Goal: Check status: Check status

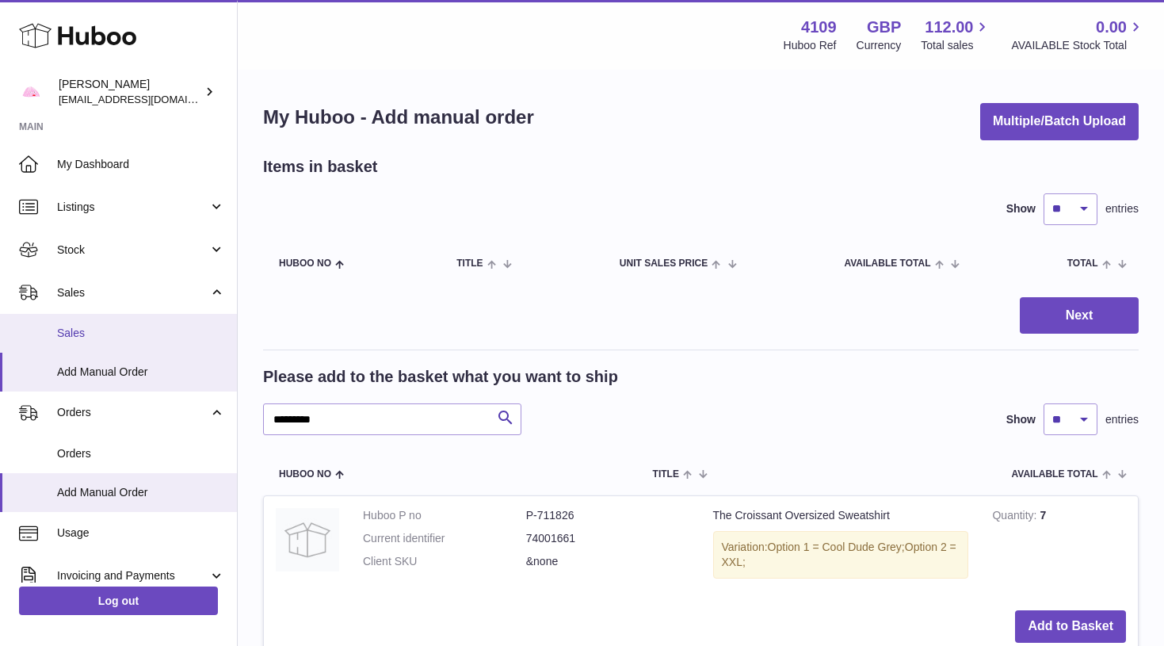
click at [94, 336] on span "Sales" at bounding box center [141, 333] width 168 height 15
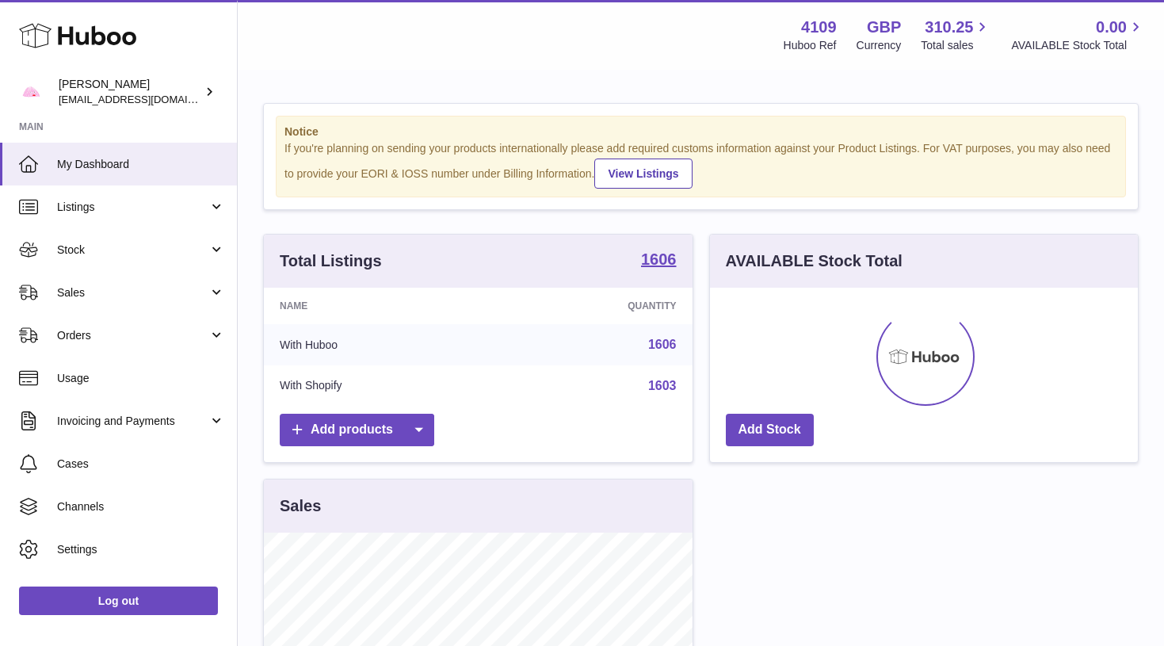
scroll to position [247, 428]
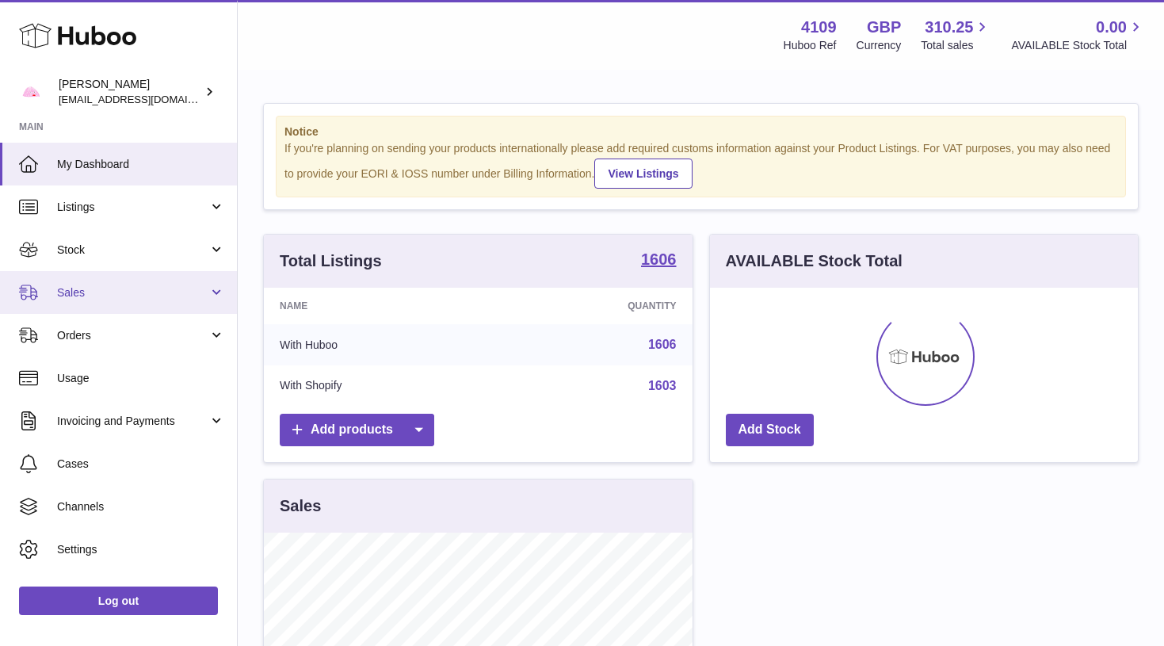
click at [184, 300] on link "Sales" at bounding box center [118, 292] width 237 height 43
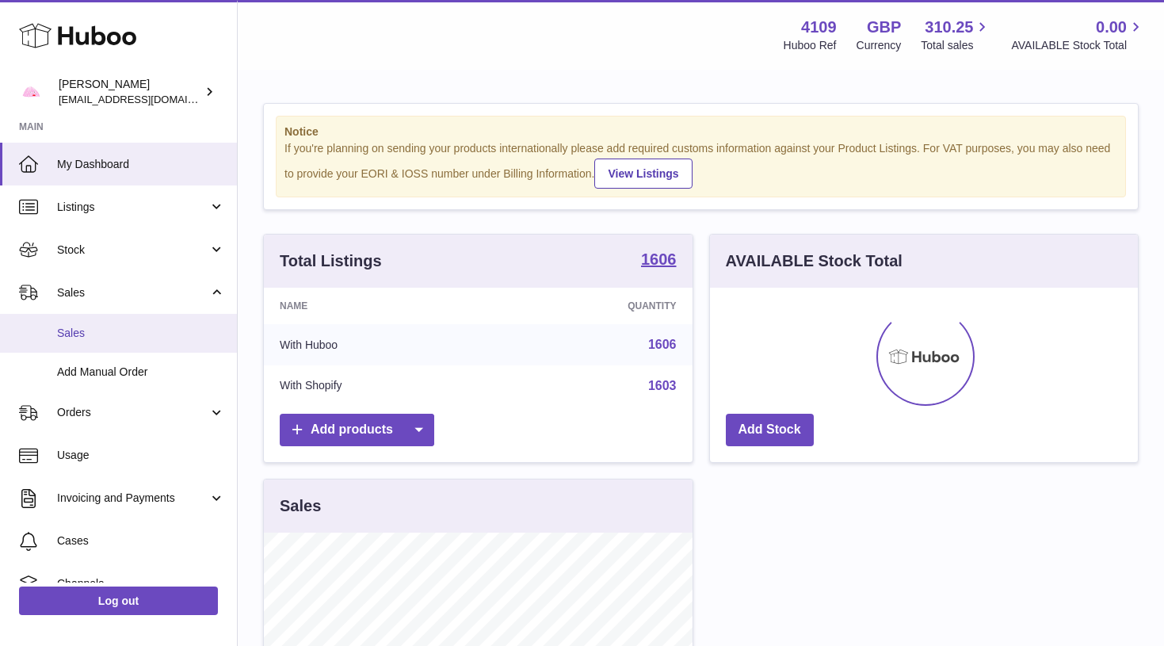
click at [178, 336] on span "Sales" at bounding box center [141, 333] width 168 height 15
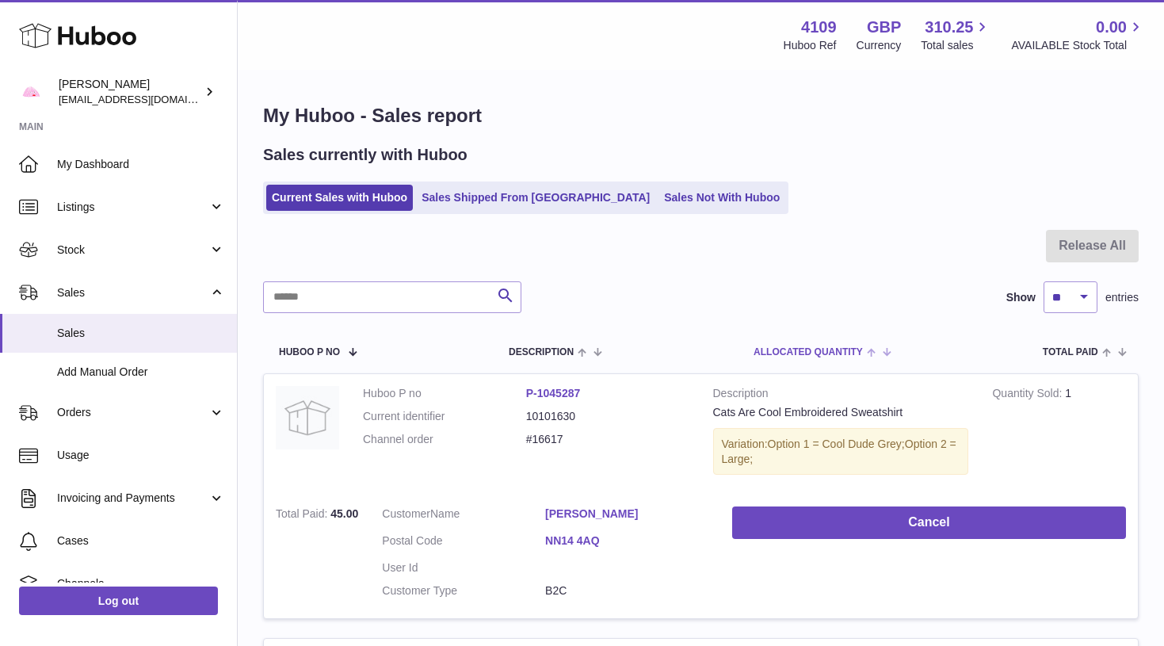
scroll to position [85, 0]
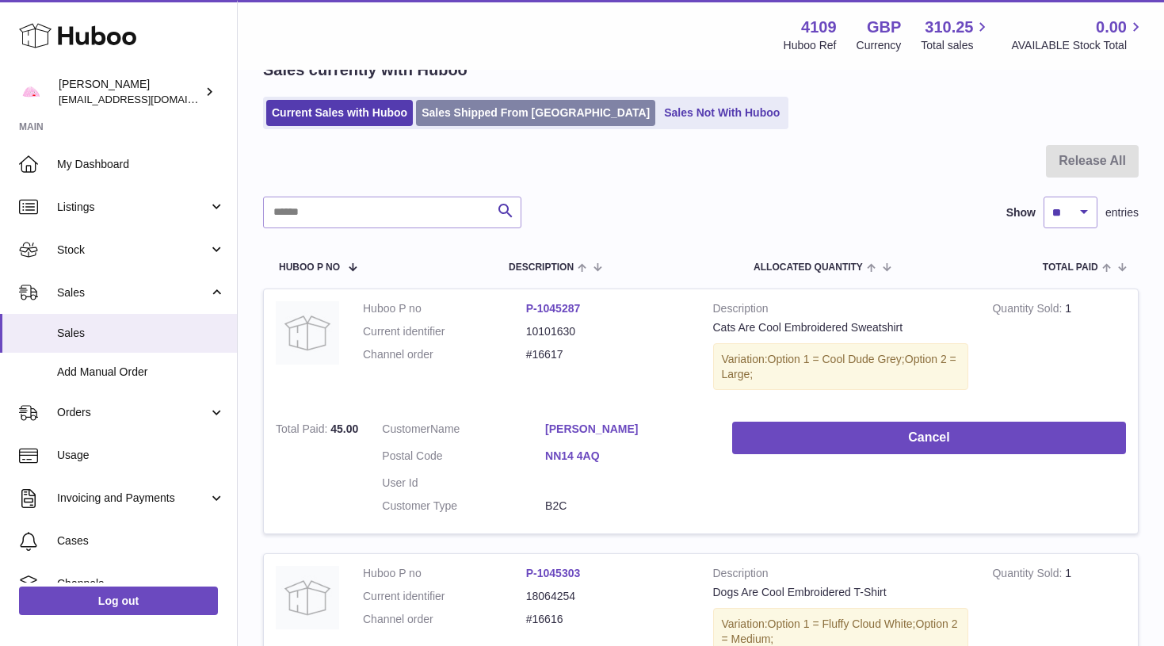
click at [507, 120] on link "Sales Shipped From [GEOGRAPHIC_DATA]" at bounding box center [535, 113] width 239 height 26
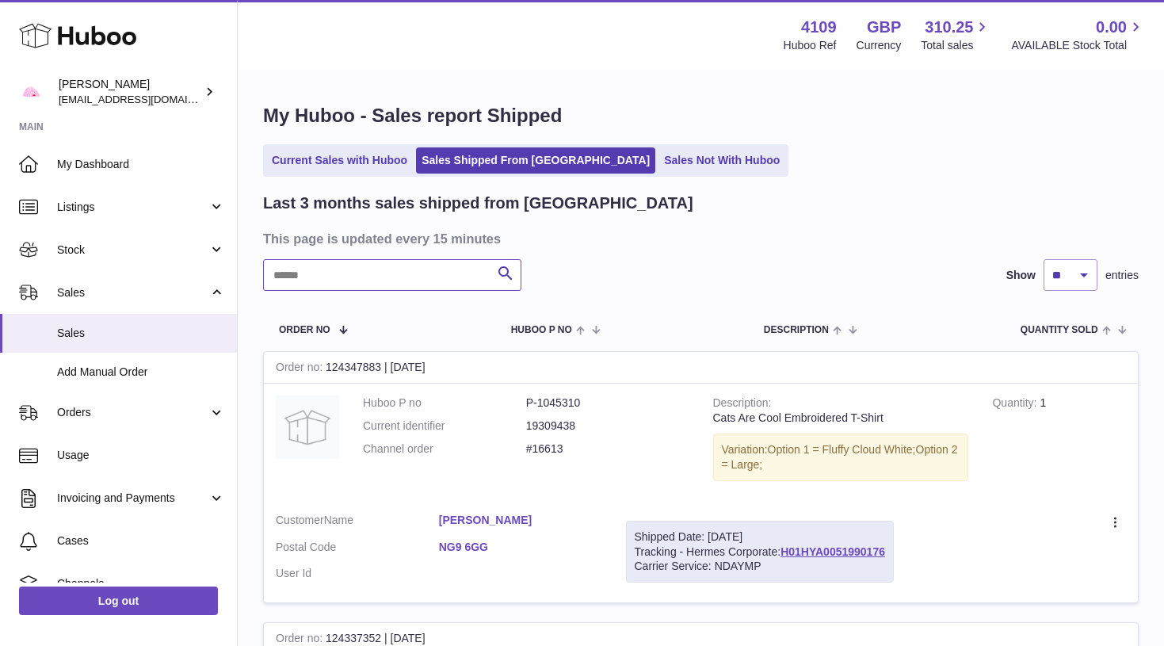
click at [306, 266] on input "text" at bounding box center [392, 275] width 258 height 32
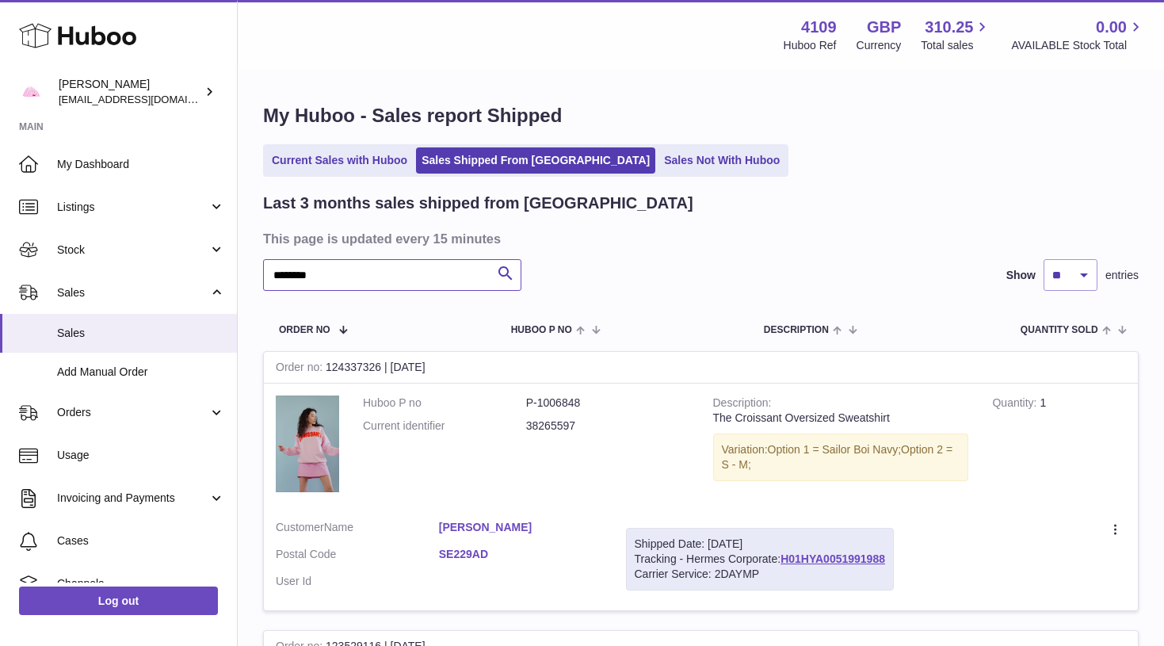
type input "********"
click at [737, 239] on h3 "This page is updated every 15 minutes" at bounding box center [699, 238] width 872 height 17
